Goal: Task Accomplishment & Management: Use online tool/utility

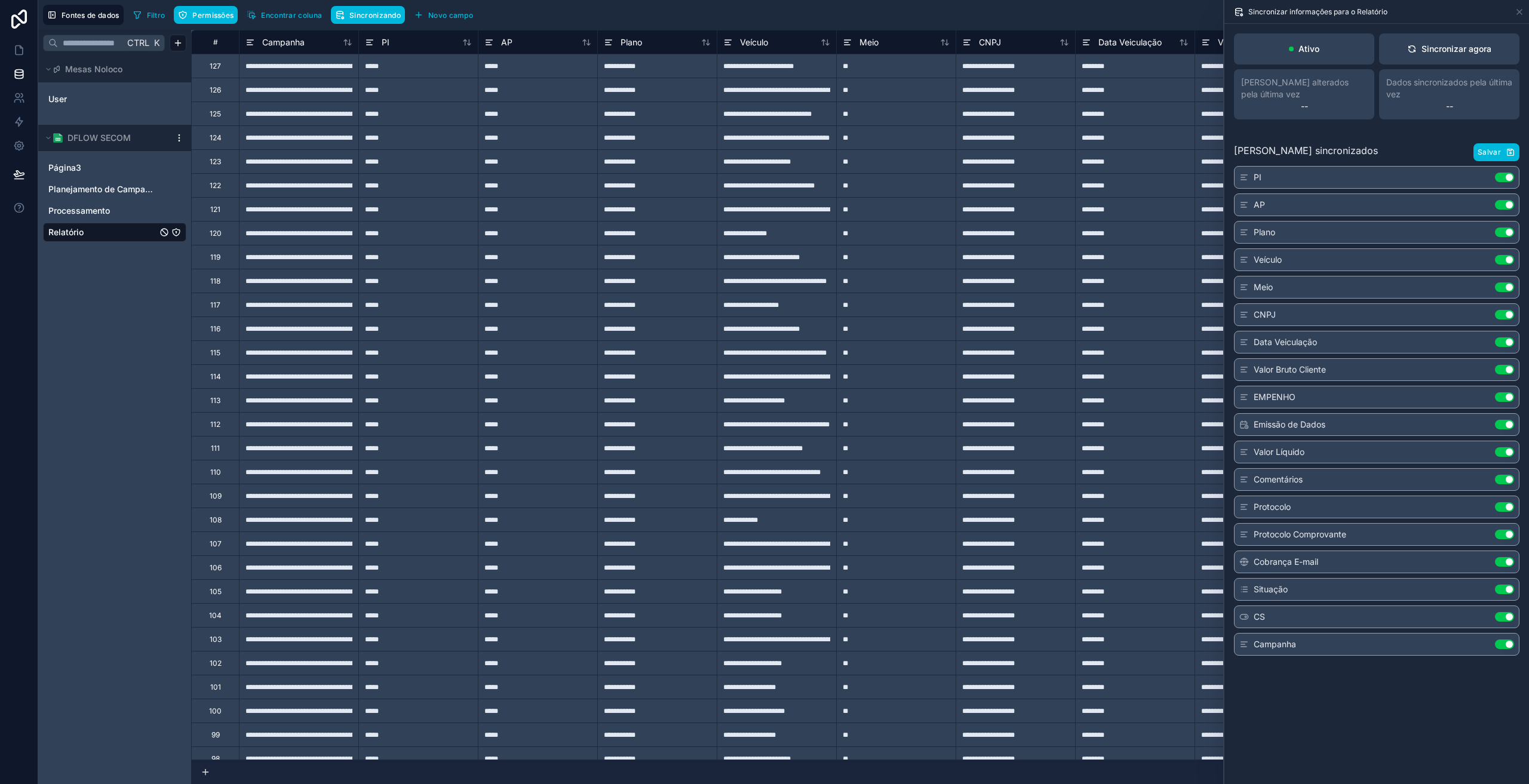
click at [1432, 56] on button "Sincronizar agora" at bounding box center [1449, 49] width 141 height 31
click at [1453, 52] on font "Sincronizar agora" at bounding box center [1456, 49] width 70 height 10
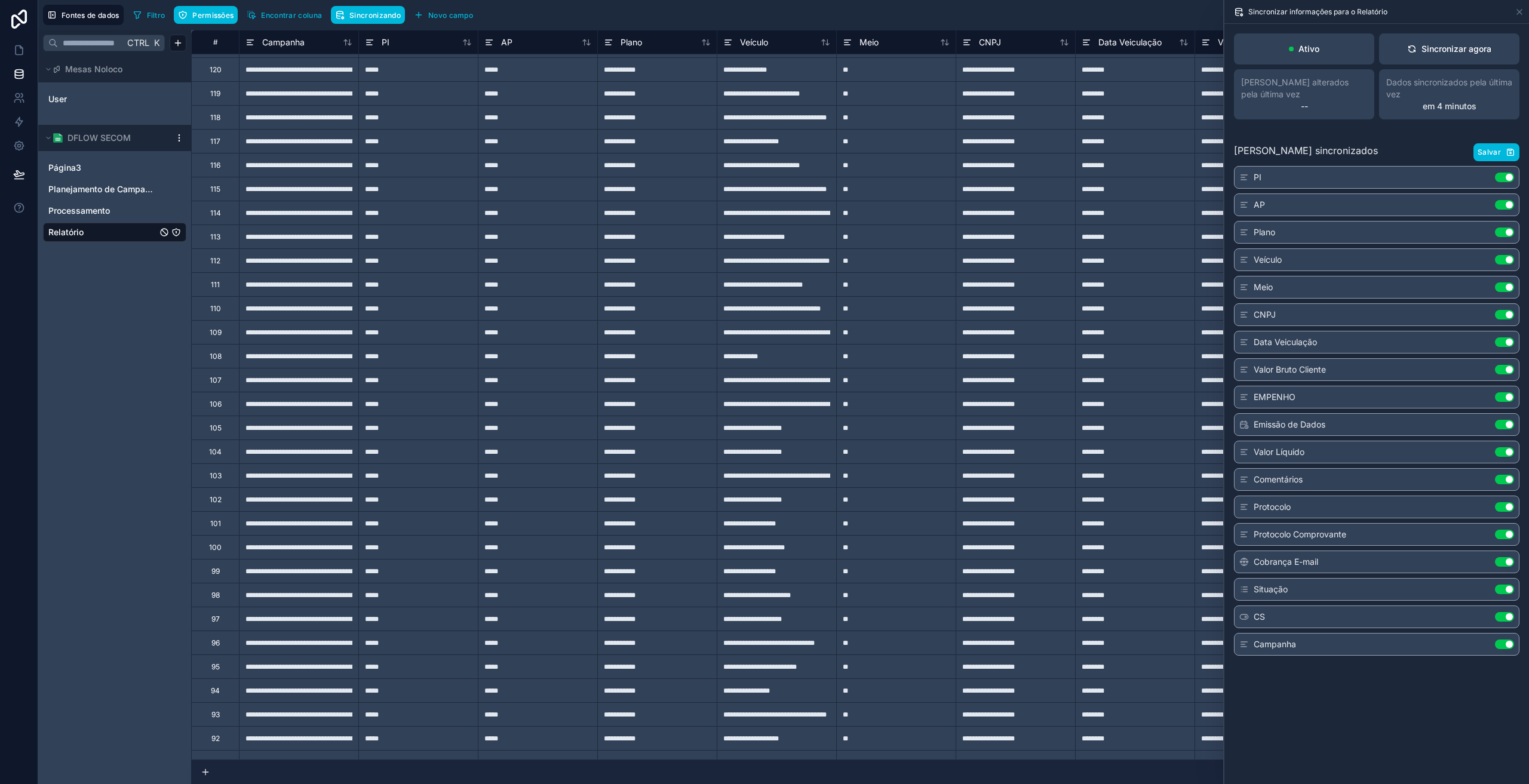
scroll to position [60, 0]
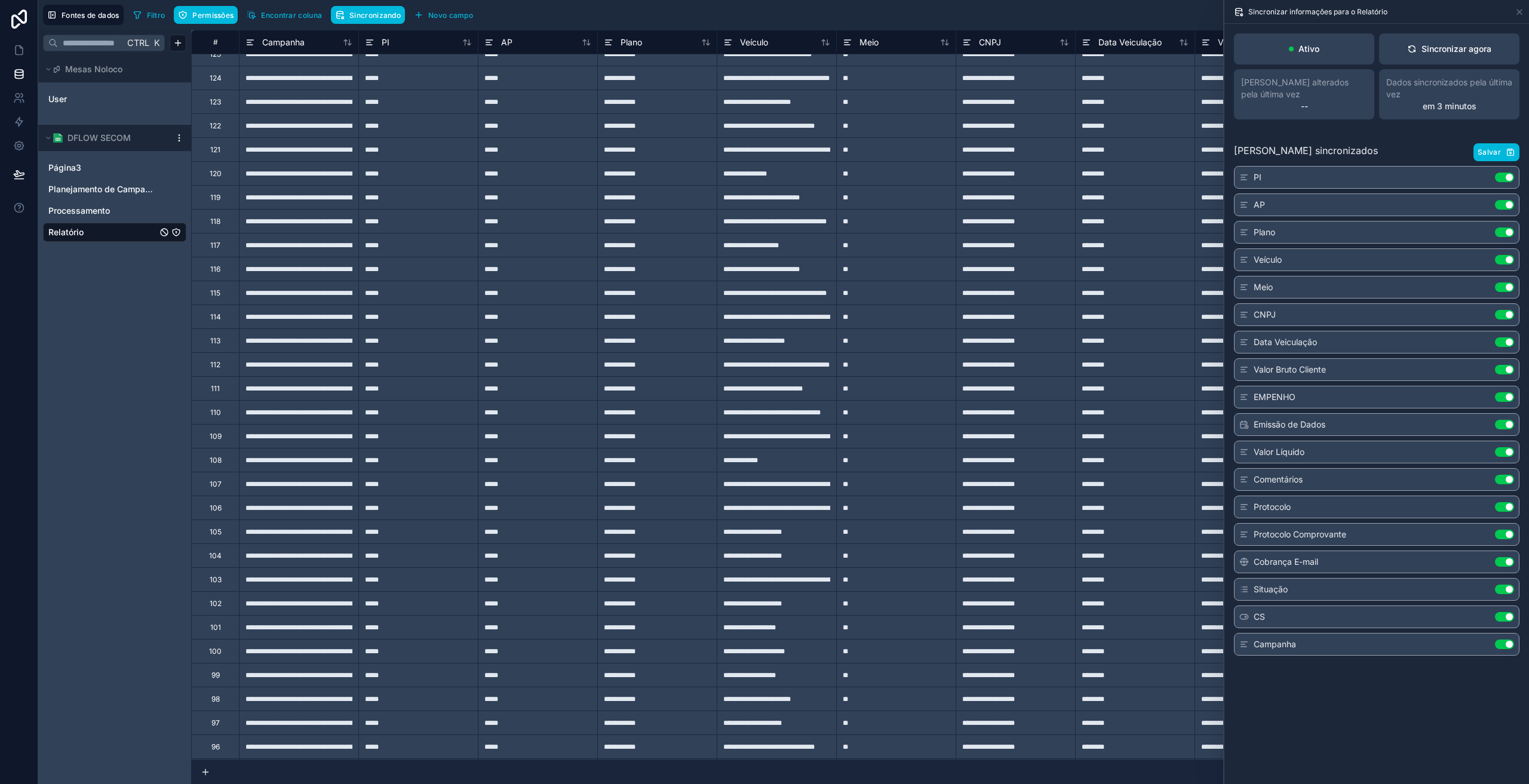
click at [1418, 48] on div "Sincronizar agora" at bounding box center [1449, 49] width 84 height 12
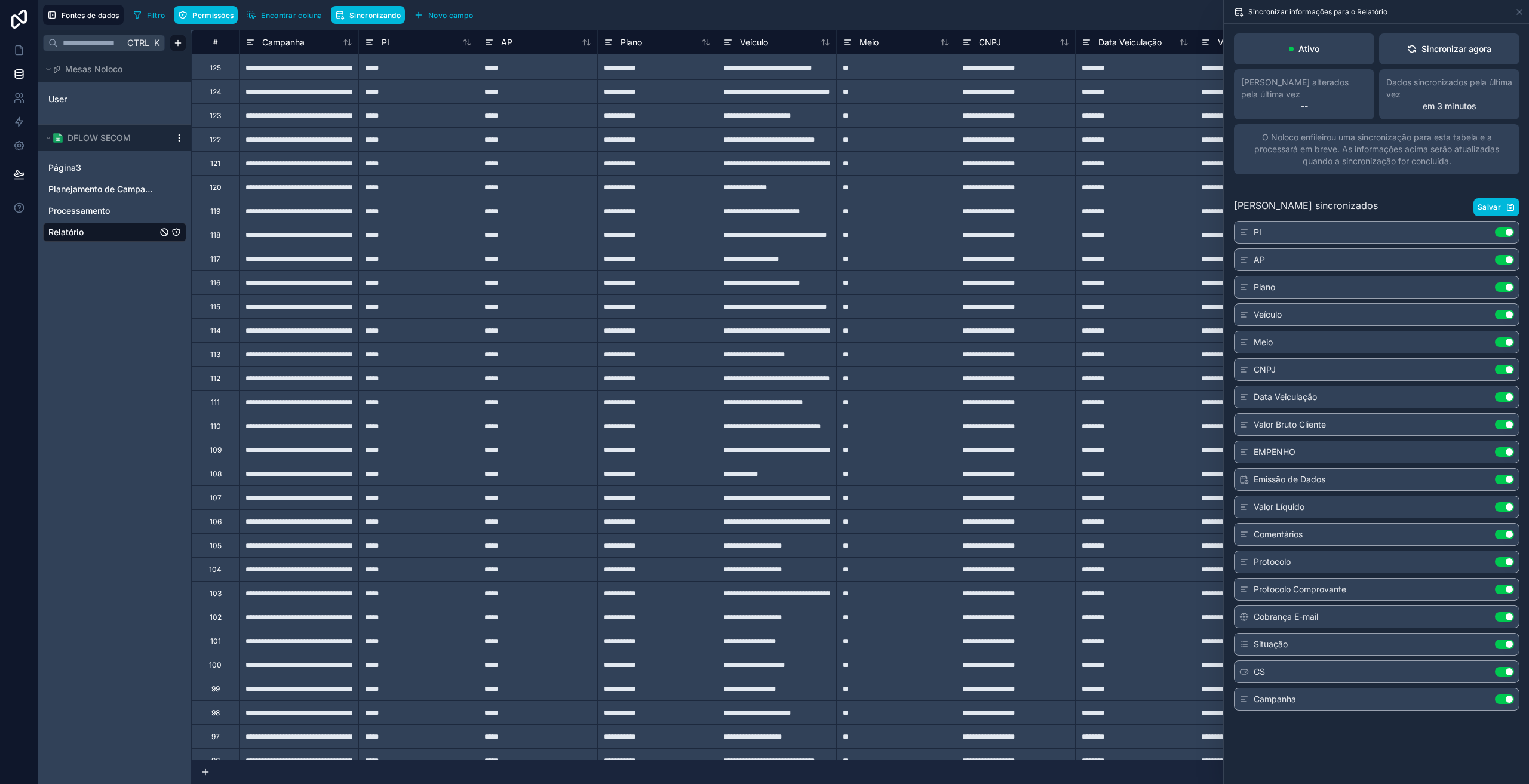
scroll to position [0, 0]
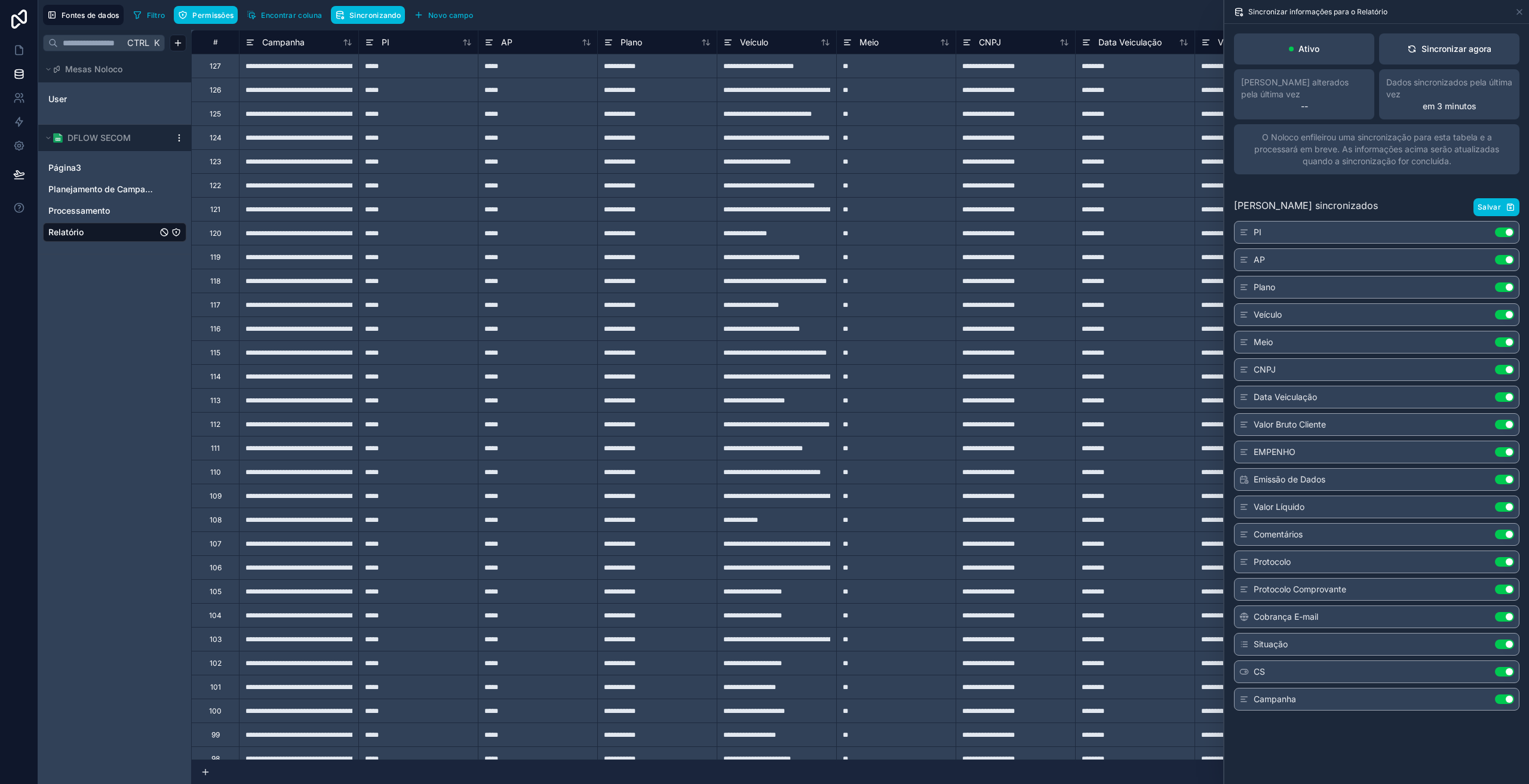
click at [15, 19] on icon at bounding box center [19, 19] width 24 height 19
